Goal: Task Accomplishment & Management: Use online tool/utility

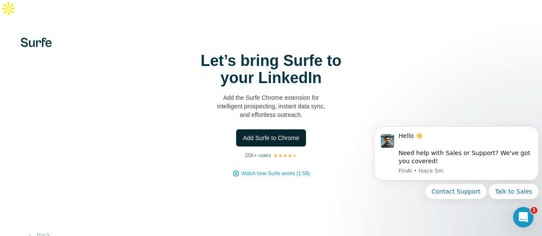
click at [243, 142] on span "Add Surfe to Chrome" at bounding box center [271, 138] width 57 height 9
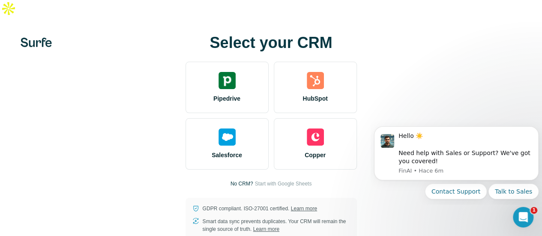
click at [17, 17] on img at bounding box center [8, 8] width 17 height 17
click at [533, 131] on button "Dismiss notification" at bounding box center [536, 128] width 11 height 11
